Goal: Task Accomplishment & Management: Complete application form

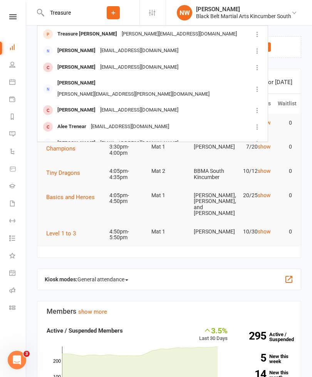
type input "Treasure"
click at [154, 30] on div "[PERSON_NAME][EMAIL_ADDRESS][DOMAIN_NAME]" at bounding box center [180, 34] width 120 height 11
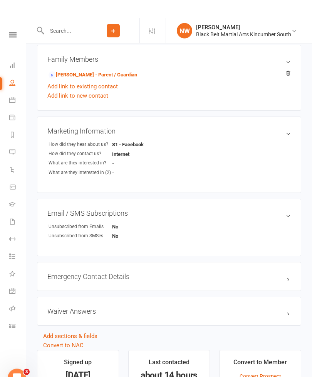
scroll to position [246, 0]
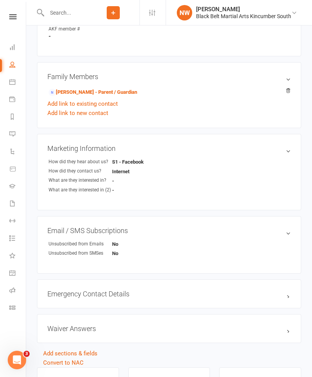
click at [126, 86] on div "Family Members [PERSON_NAME] - Parent / Guardian Add link to existing contact A…" at bounding box center [169, 95] width 265 height 66
click at [131, 92] on link "[PERSON_NAME] - Parent / Guardian" at bounding box center [93, 92] width 89 height 8
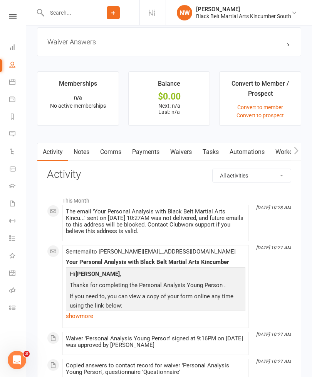
click at [187, 153] on link "Waivers" at bounding box center [181, 152] width 32 height 18
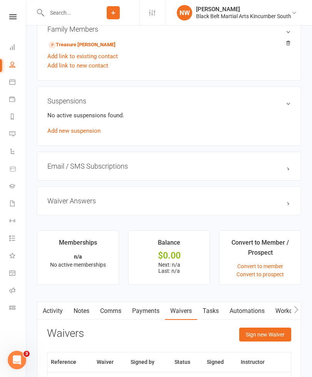
click at [273, 332] on button "Sign new Waiver" at bounding box center [265, 334] width 52 height 14
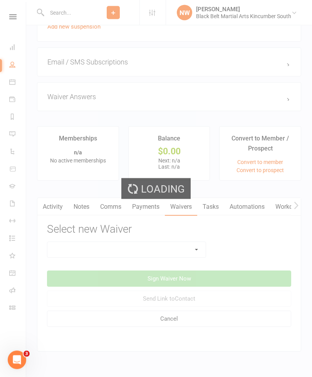
scroll to position [547, 0]
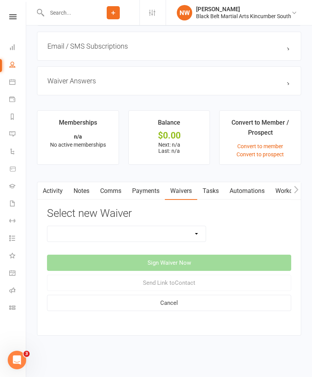
click at [190, 228] on select "Direct Debit Request Festival Enrolment Festival Trial Class Holiday Camp Waive…" at bounding box center [126, 233] width 158 height 15
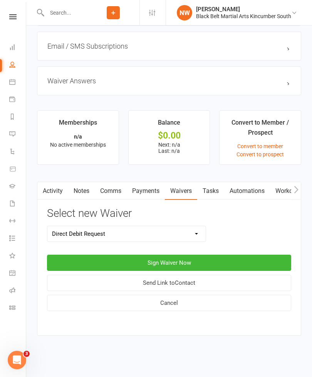
click at [185, 227] on select "Direct Debit Request Festival Enrolment Festival Trial Class Holiday Camp Waive…" at bounding box center [126, 233] width 158 height 15
select select "5212"
click at [198, 255] on button "Sign Waiver Now" at bounding box center [169, 263] width 244 height 16
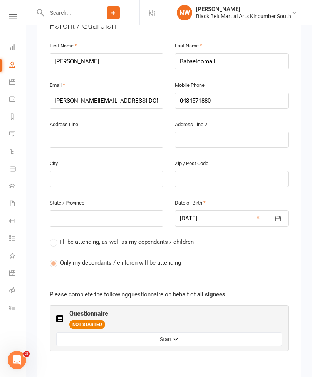
scroll to position [195, 0]
click at [203, 332] on button "Start" at bounding box center [169, 339] width 226 height 14
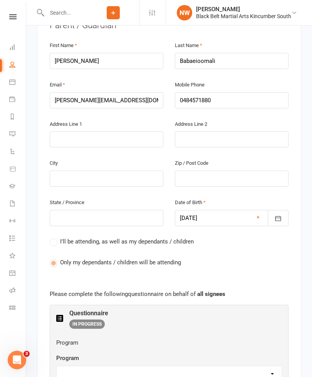
click at [232, 366] on select "Little Dragons Basic Leadership Kickboxing Kobudo Masterclub" at bounding box center [169, 373] width 225 height 15
select select "Little Dragons"
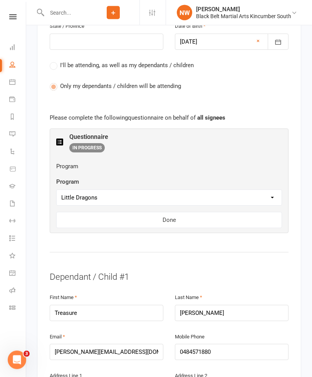
scroll to position [371, 0]
click at [189, 212] on button "Done" at bounding box center [169, 220] width 226 height 16
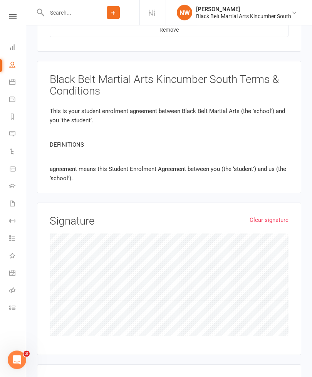
scroll to position [792, 0]
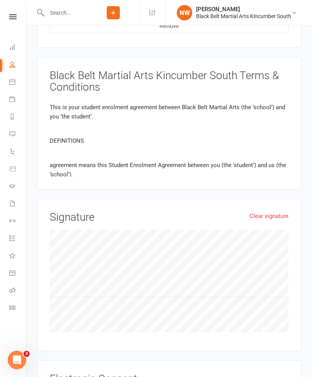
scroll to position [852, 0]
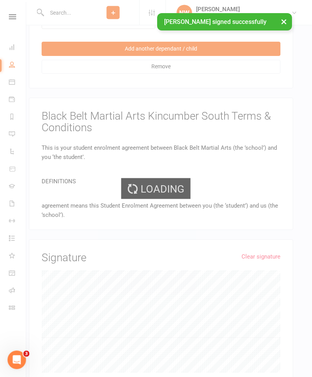
scroll to position [761, 8]
